Goal: Transaction & Acquisition: Purchase product/service

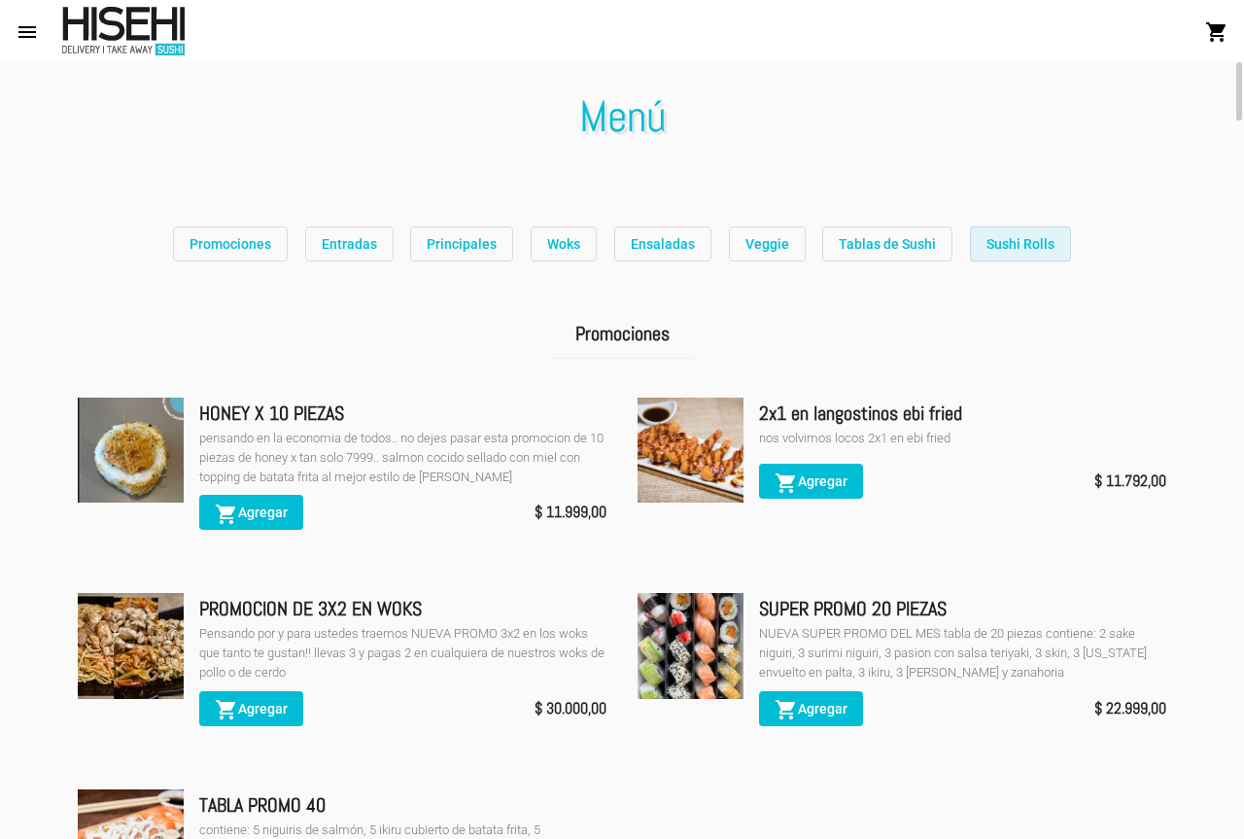
click at [990, 246] on span "Sushi Rolls" at bounding box center [1020, 244] width 68 height 16
click at [879, 238] on span "Tablas de Sushi" at bounding box center [887, 244] width 97 height 16
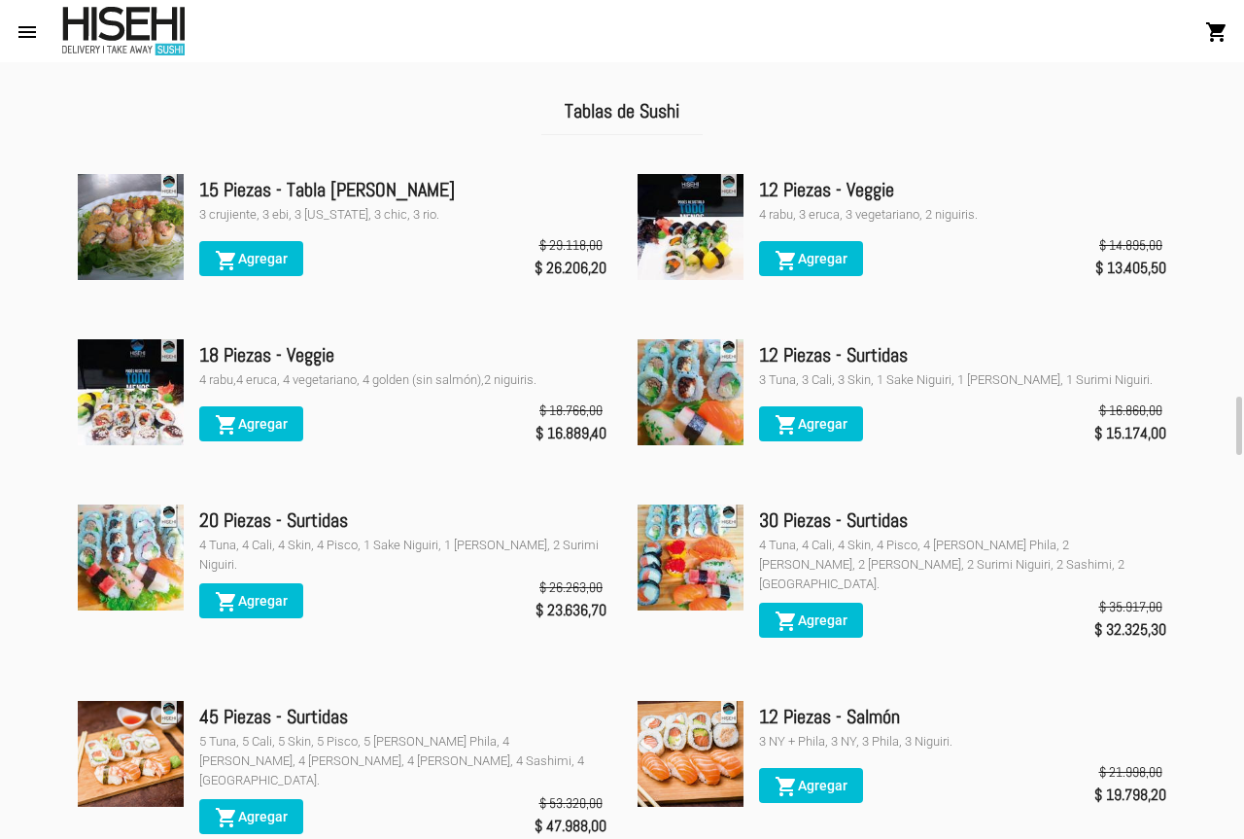
scroll to position [4623, 0]
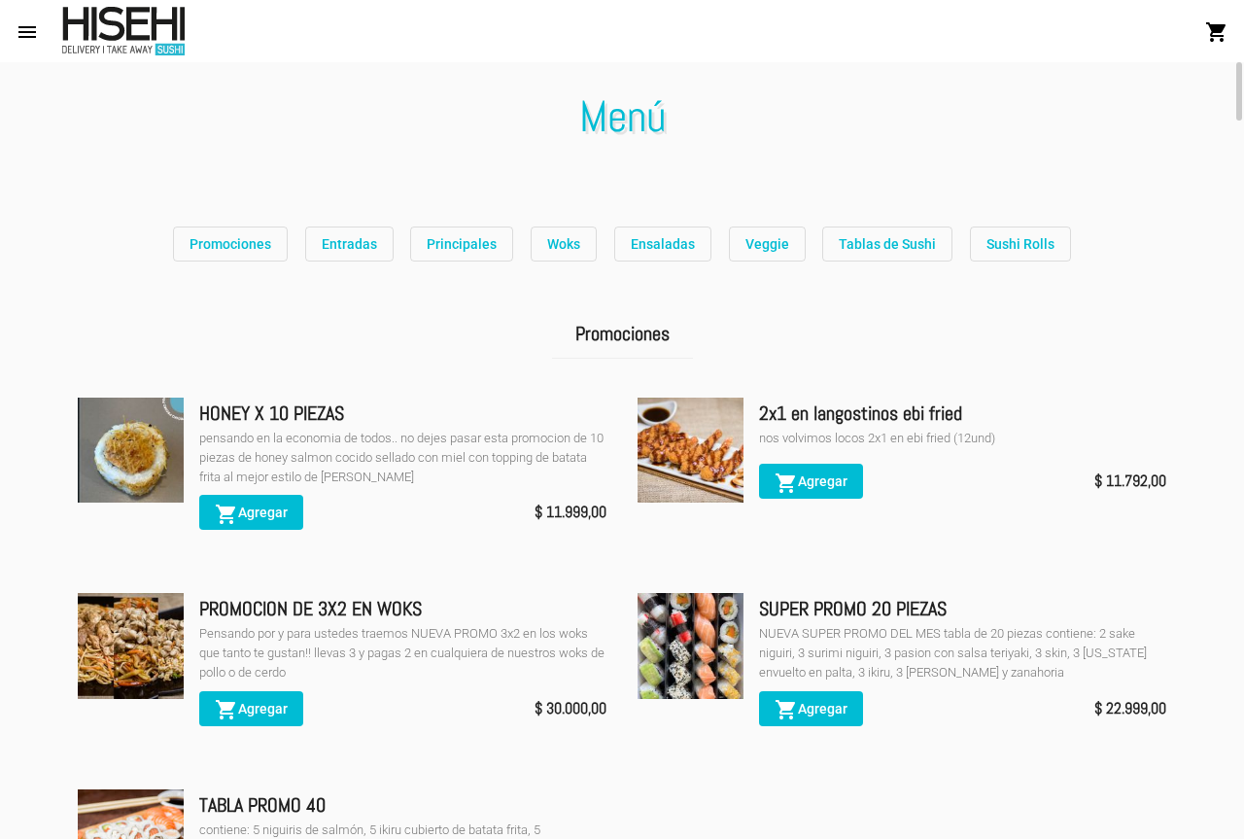
click at [902, 247] on span "Tablas de Sushi" at bounding box center [887, 244] width 97 height 16
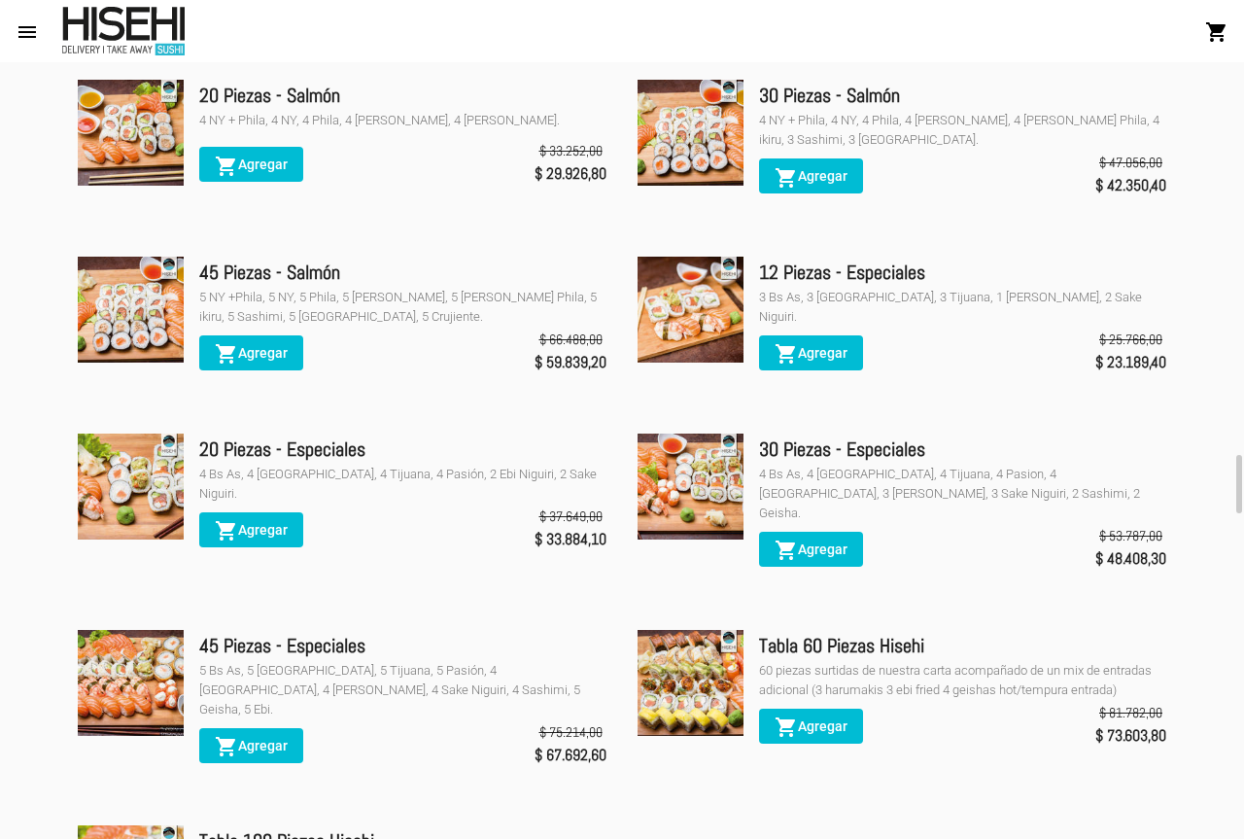
scroll to position [5400, 0]
